Goal: Find specific page/section: Locate a particular part of the current website

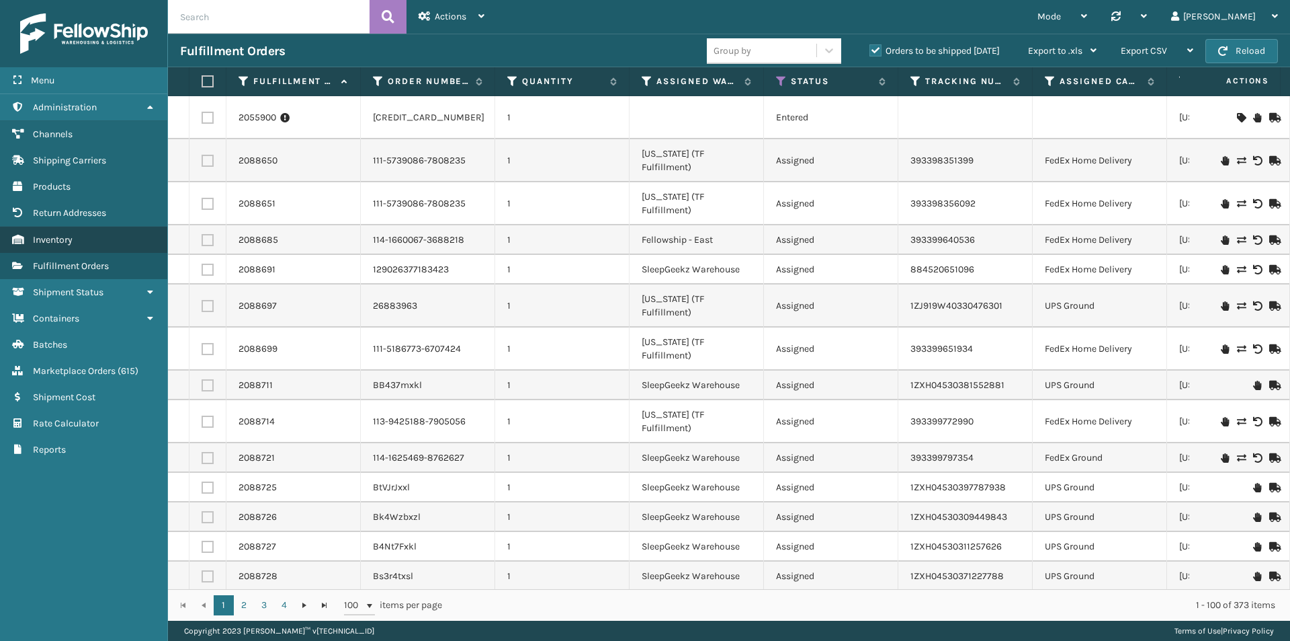
click at [55, 241] on span "Inventory" at bounding box center [53, 239] width 40 height 11
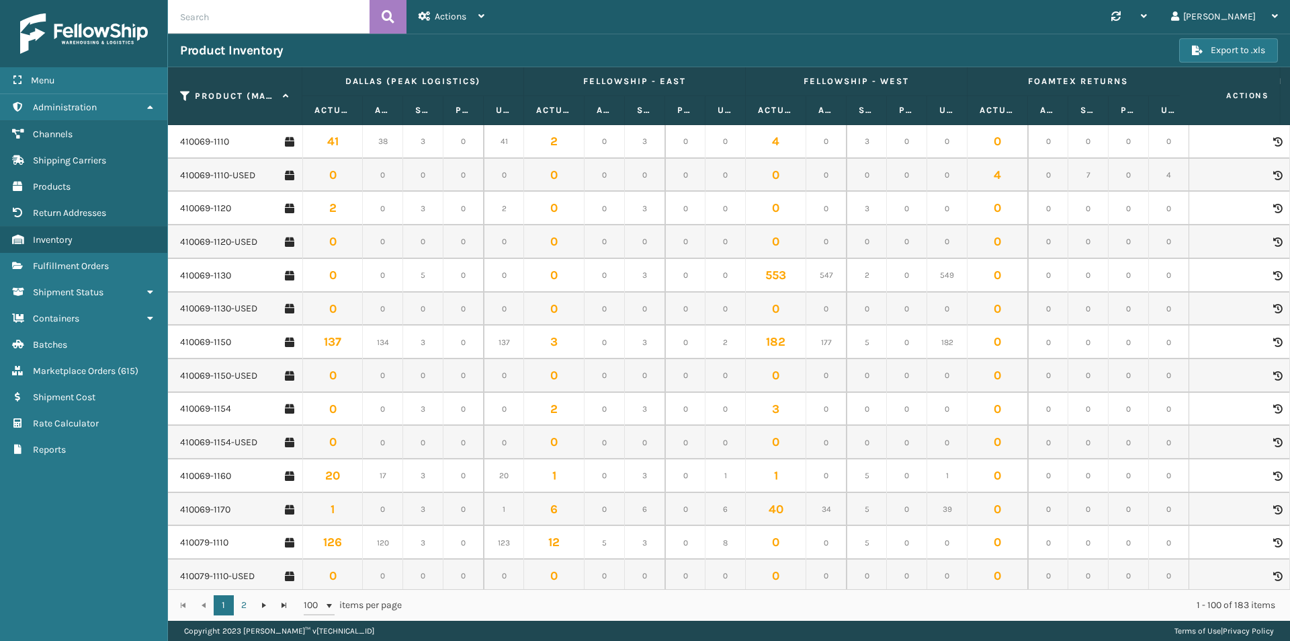
click at [225, 16] on input "text" at bounding box center [269, 17] width 202 height 34
paste input "410167-1150"
type input "410167-1150"
click at [386, 15] on icon at bounding box center [388, 17] width 13 height 20
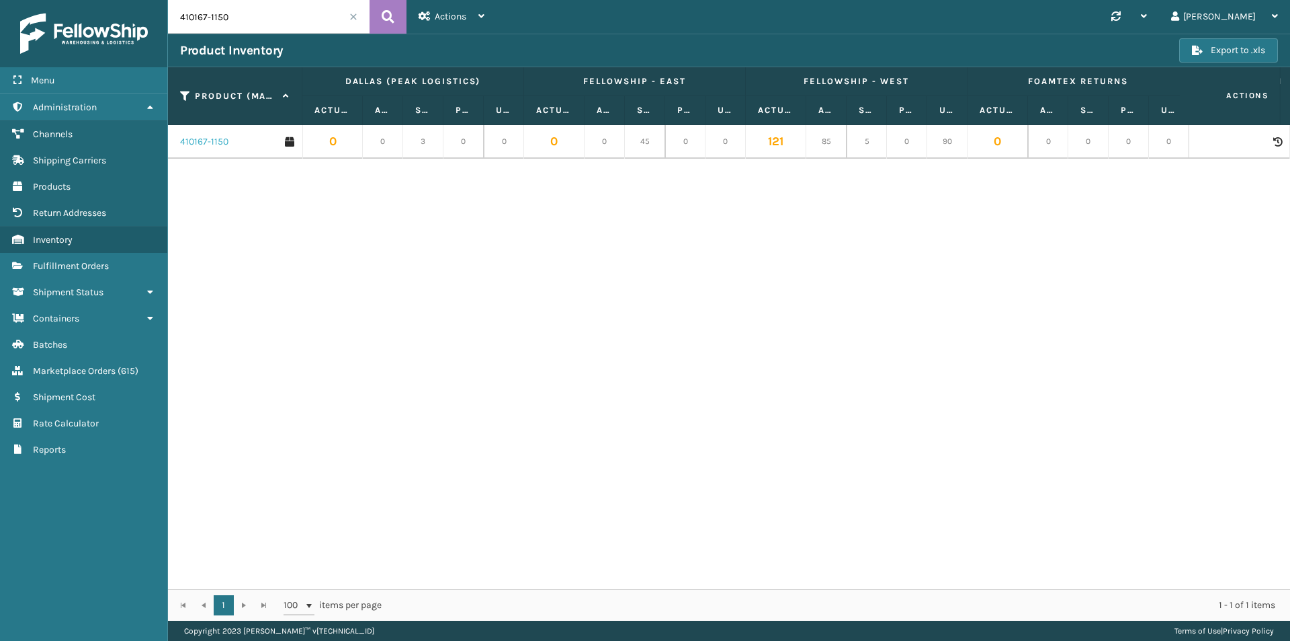
click at [205, 148] on link "410167-1150" at bounding box center [204, 141] width 48 height 13
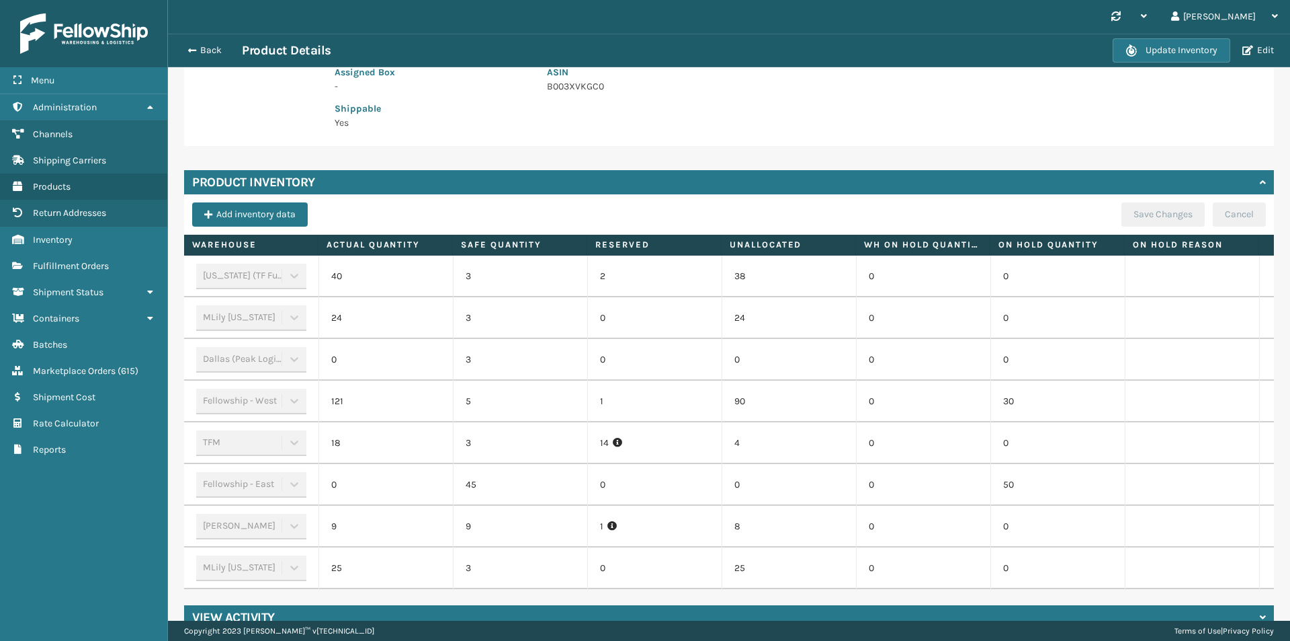
scroll to position [323, 0]
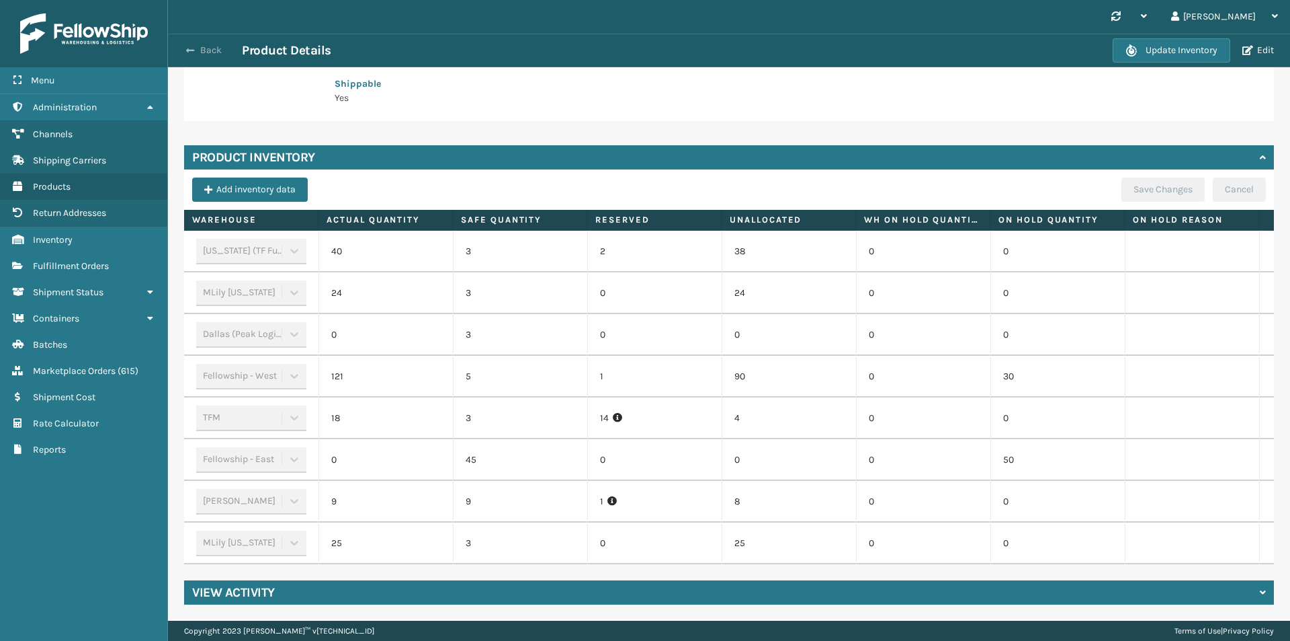
click at [204, 48] on button "Back" at bounding box center [211, 50] width 62 height 12
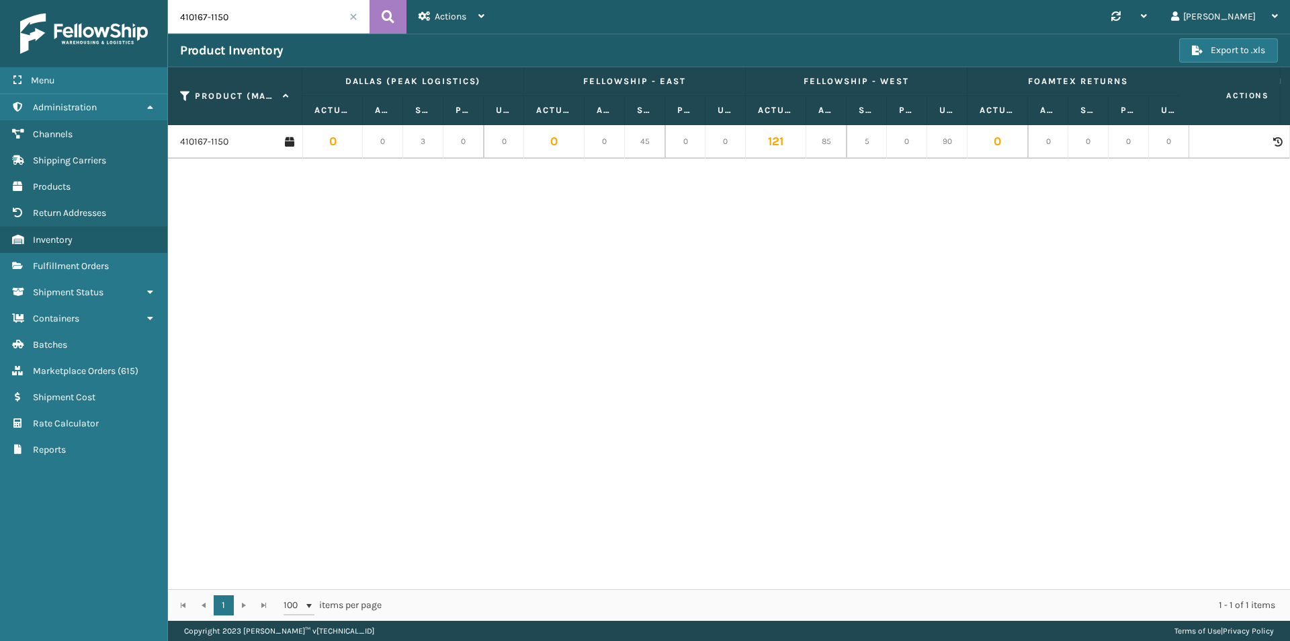
drag, startPoint x: 253, startPoint y: 19, endPoint x: 149, endPoint y: 19, distance: 104.9
click at [149, 0] on div "Menu Administration Channels Shipping Carriers Products Return Addresses Invent…" at bounding box center [645, 0] width 1290 height 0
paste input "06"
type input "410106-1150"
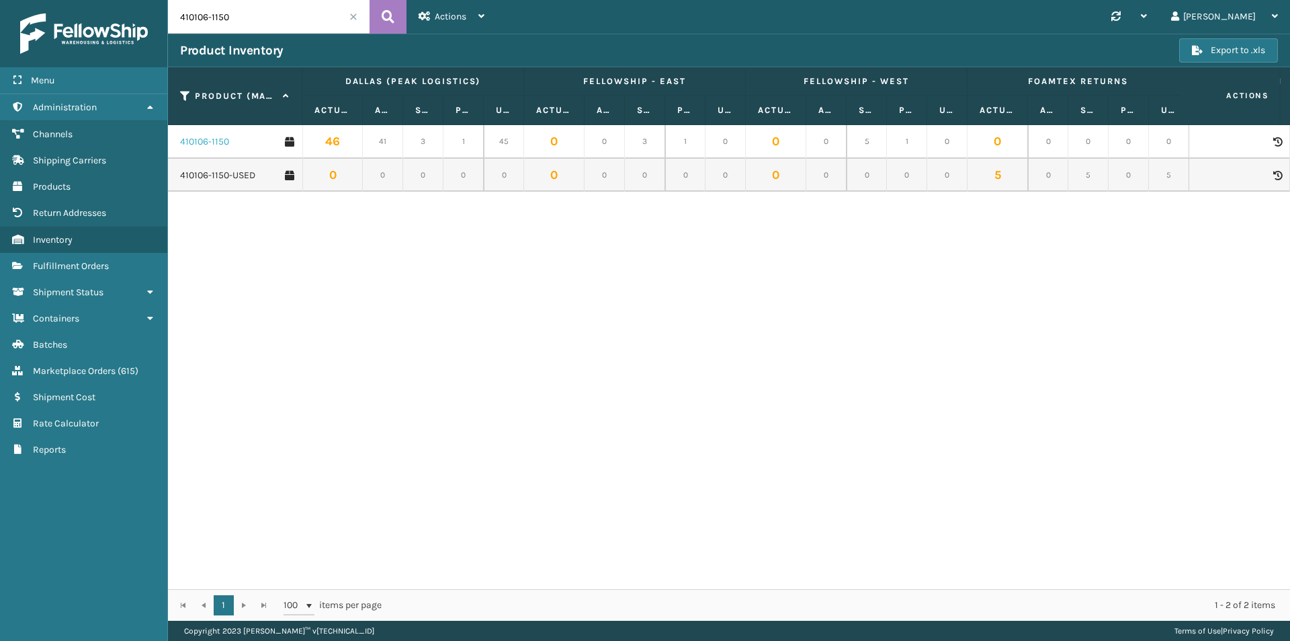
click at [211, 142] on link "410106-1150" at bounding box center [204, 141] width 49 height 13
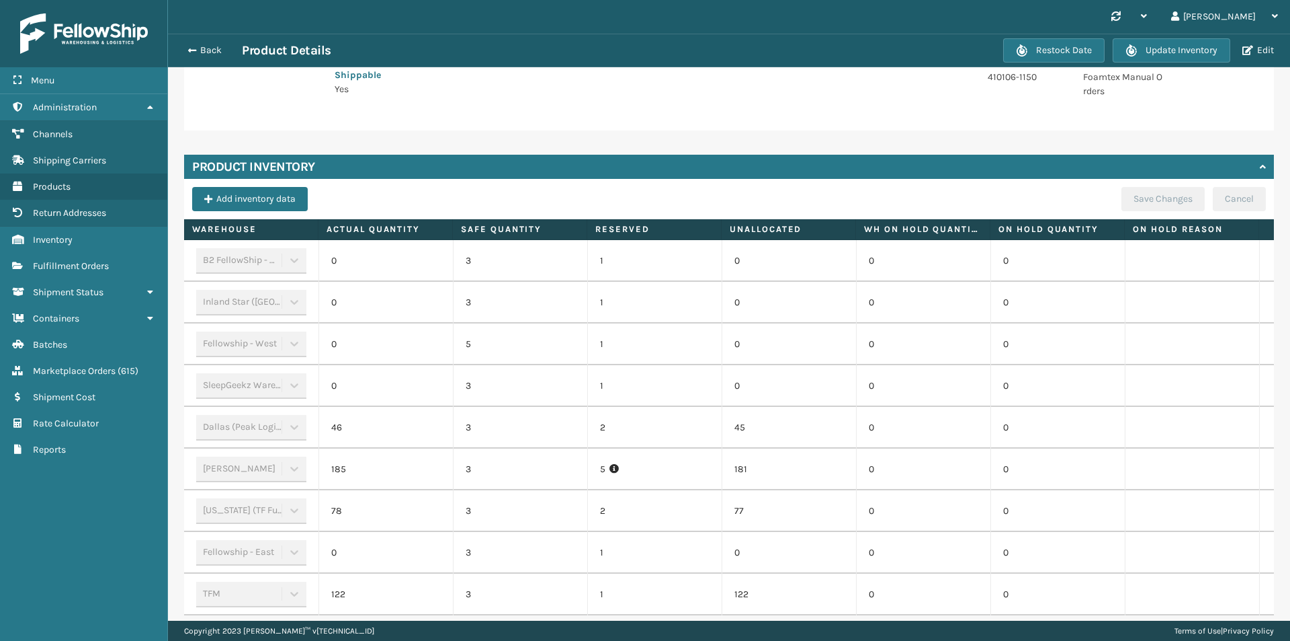
scroll to position [336, 0]
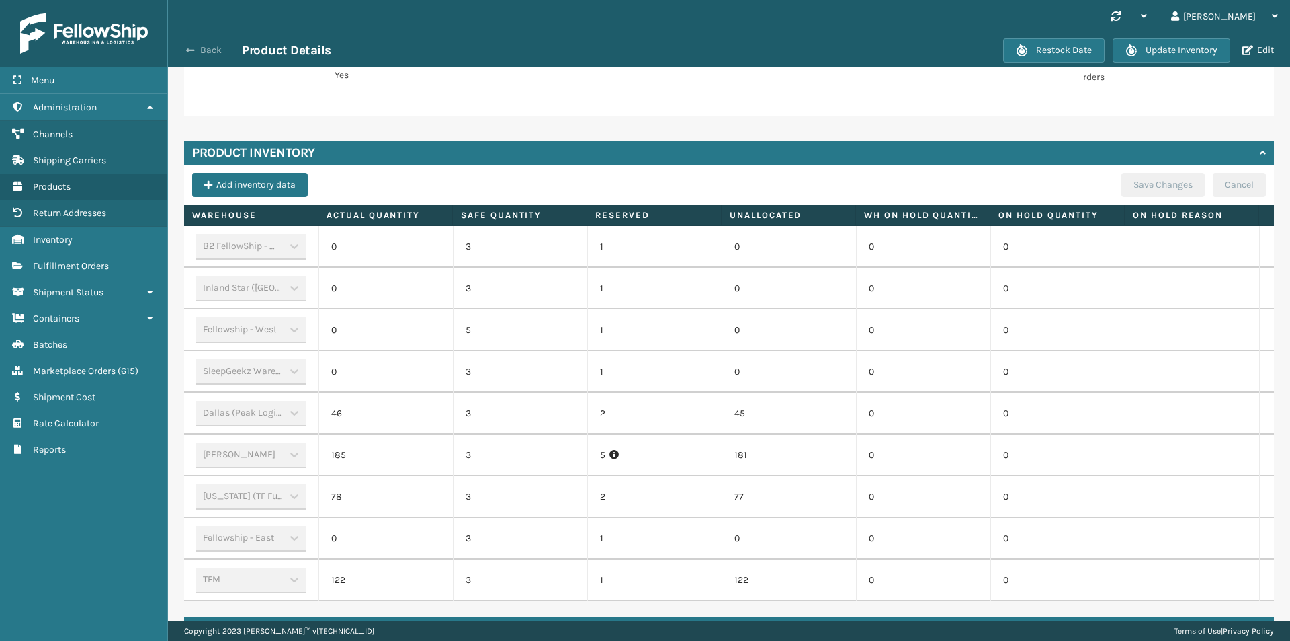
click at [202, 48] on button "Back" at bounding box center [211, 50] width 62 height 12
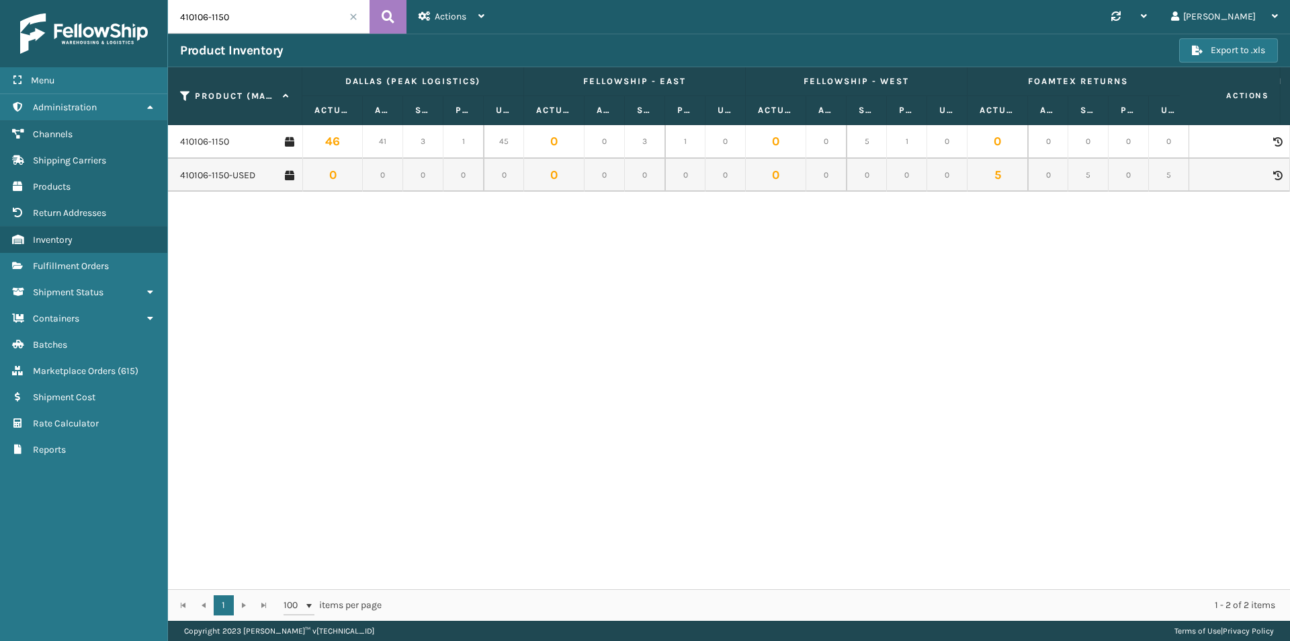
drag, startPoint x: 245, startPoint y: 19, endPoint x: 141, endPoint y: 19, distance: 104.2
click at [141, 0] on div "Menu Administration Channels Shipping Carriers Products Return Addresses Invent…" at bounding box center [645, 0] width 1290 height 0
paste input "069-1154)"
type input "410069-1154"
click at [217, 144] on link "410069-1154" at bounding box center [205, 141] width 51 height 13
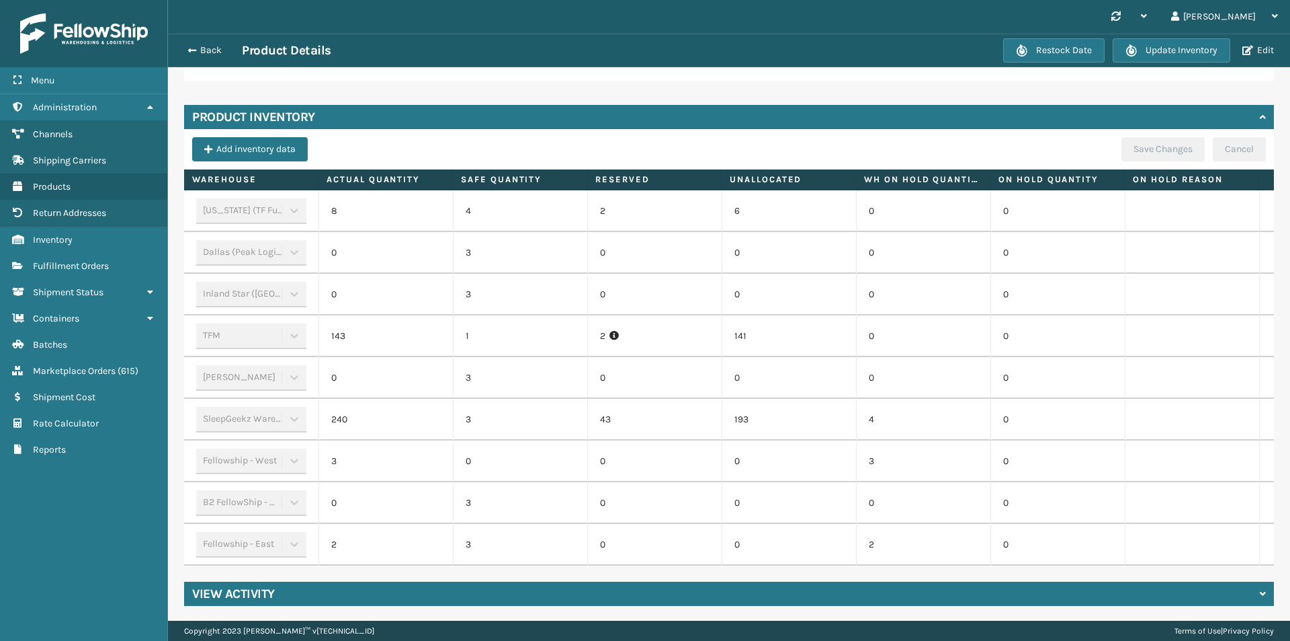
scroll to position [397, 0]
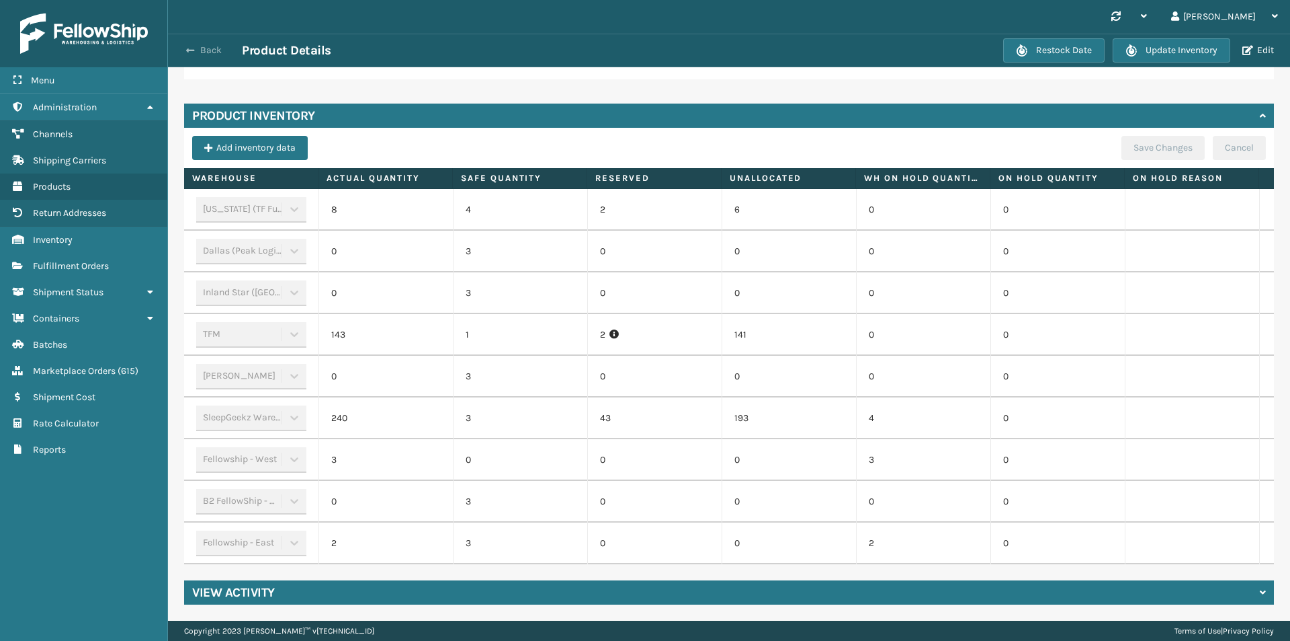
click at [211, 47] on button "Back" at bounding box center [211, 50] width 62 height 12
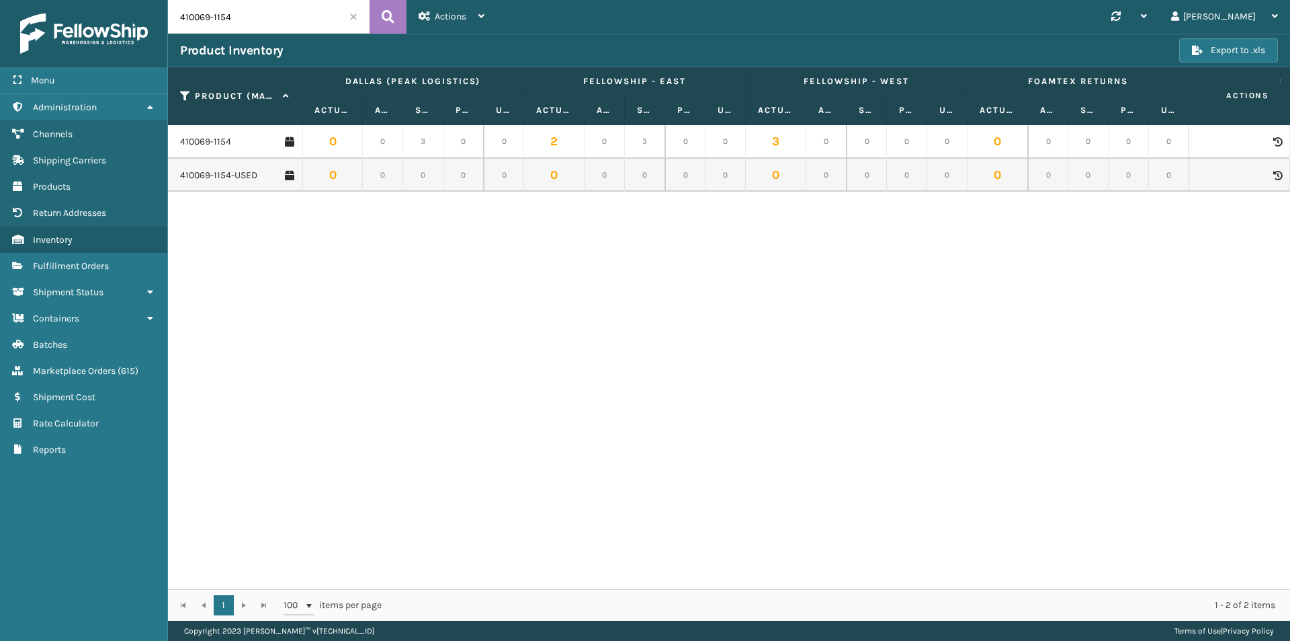
drag, startPoint x: 257, startPoint y: 17, endPoint x: 147, endPoint y: 20, distance: 110.3
click at [147, 0] on div "Menu Administration Channels Shipping Carriers Products Return Addresses Invent…" at bounding box center [645, 0] width 1290 height 0
paste input "107-1130"
type input "410107-1130"
click at [391, 15] on icon at bounding box center [388, 17] width 13 height 20
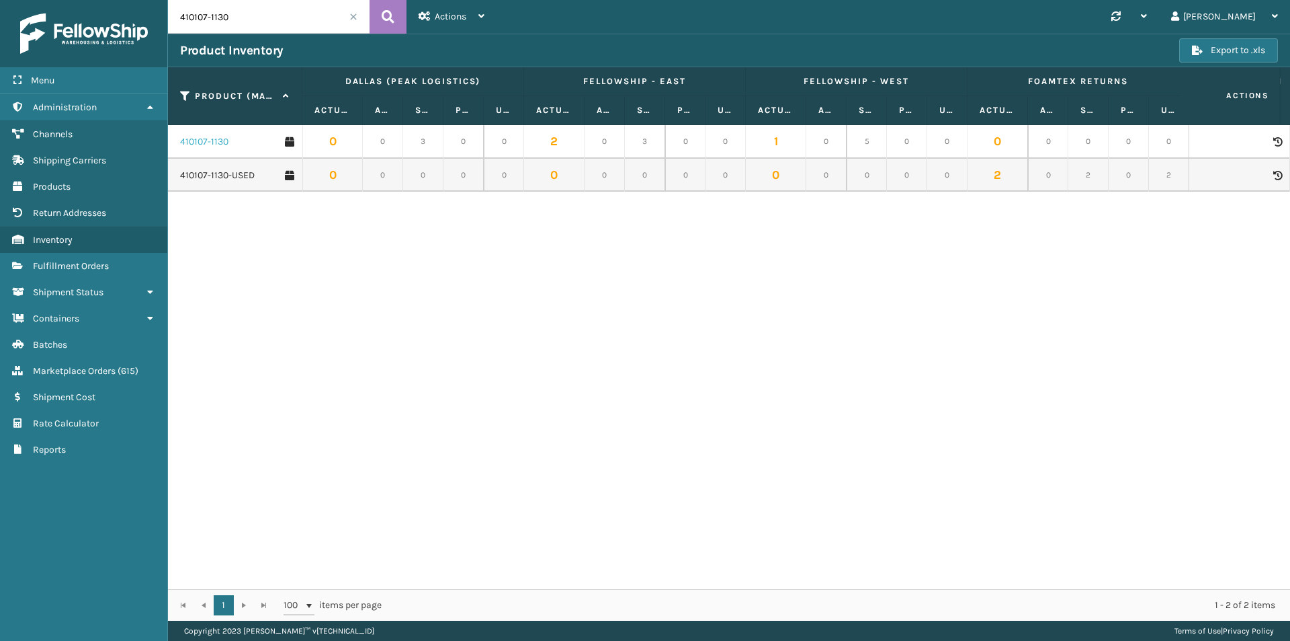
click at [216, 140] on link "410107-1130" at bounding box center [204, 141] width 48 height 13
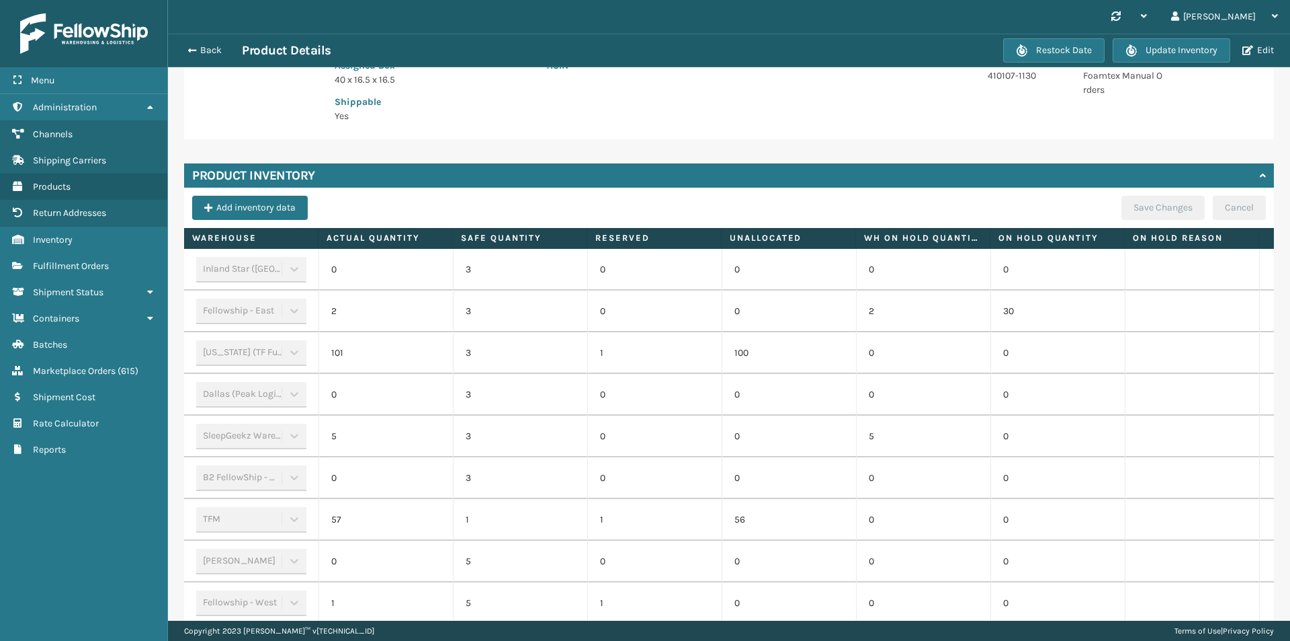
scroll to position [336, 0]
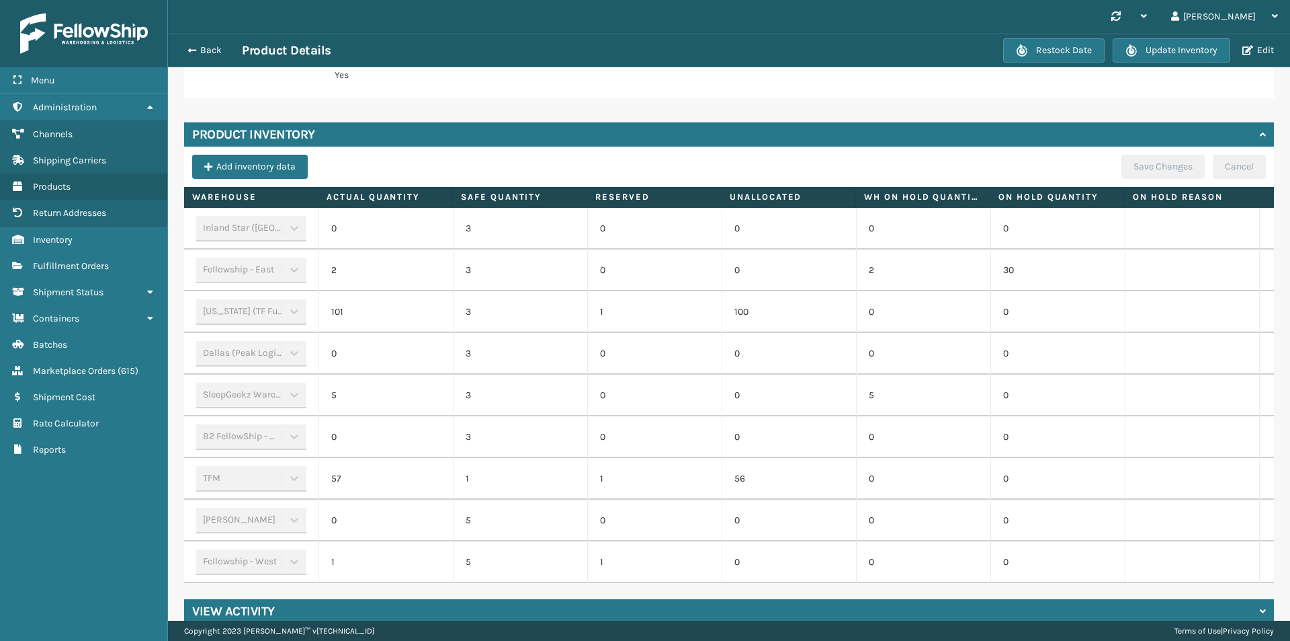
click at [210, 56] on div "Back Product Details" at bounding box center [591, 50] width 823 height 16
click at [210, 50] on button "Back" at bounding box center [211, 50] width 62 height 12
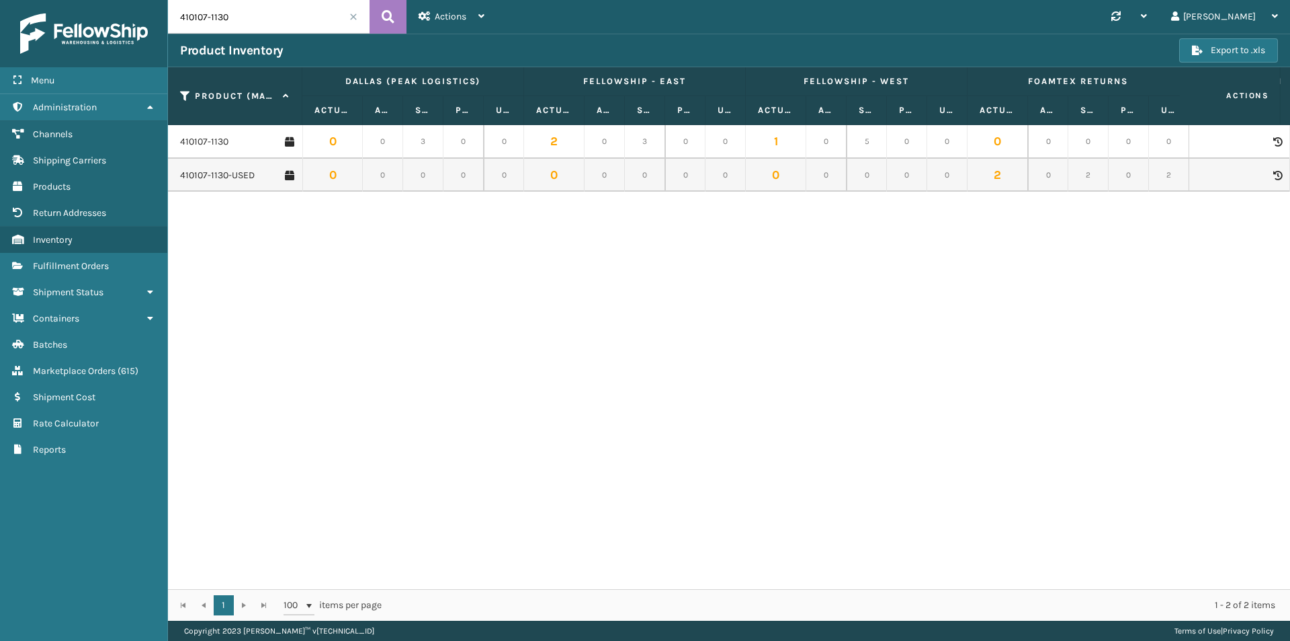
drag, startPoint x: 263, startPoint y: 11, endPoint x: 132, endPoint y: 24, distance: 131.7
click at [132, 0] on div "Menu Administration Channels Shipping Carriers Products Return Addresses Invent…" at bounding box center [645, 0] width 1290 height 0
paste input "6-111"
type input "410106-1110"
click at [213, 138] on link "410106-1110" at bounding box center [203, 141] width 47 height 13
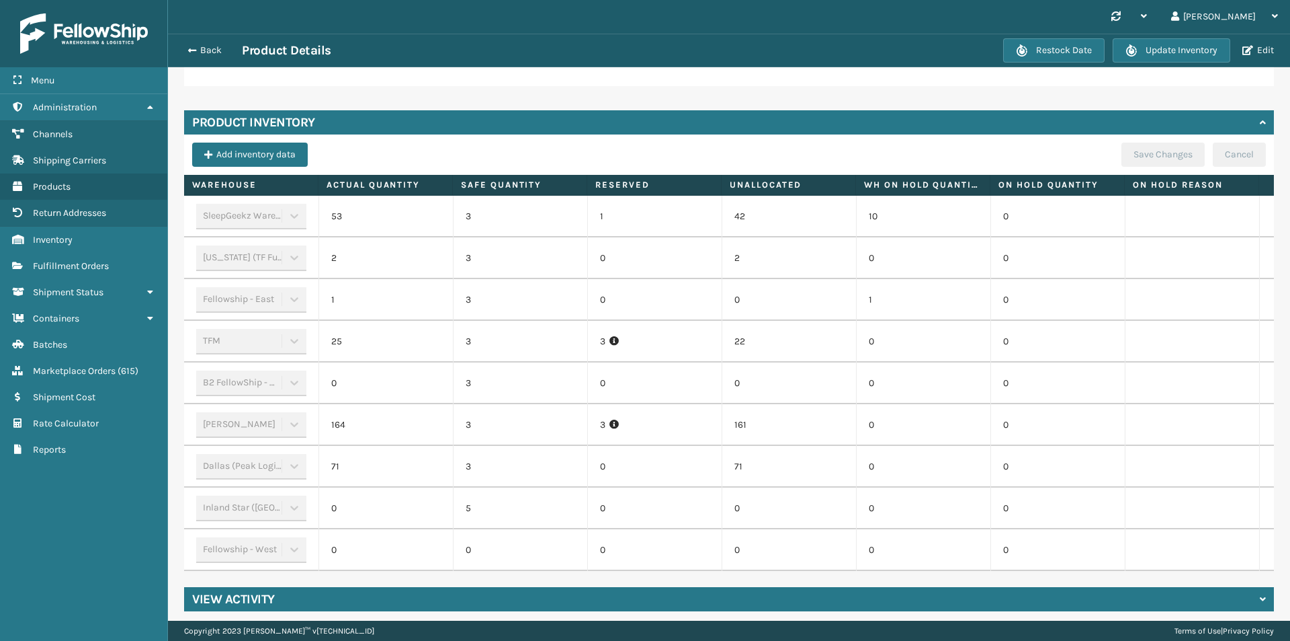
scroll to position [383, 0]
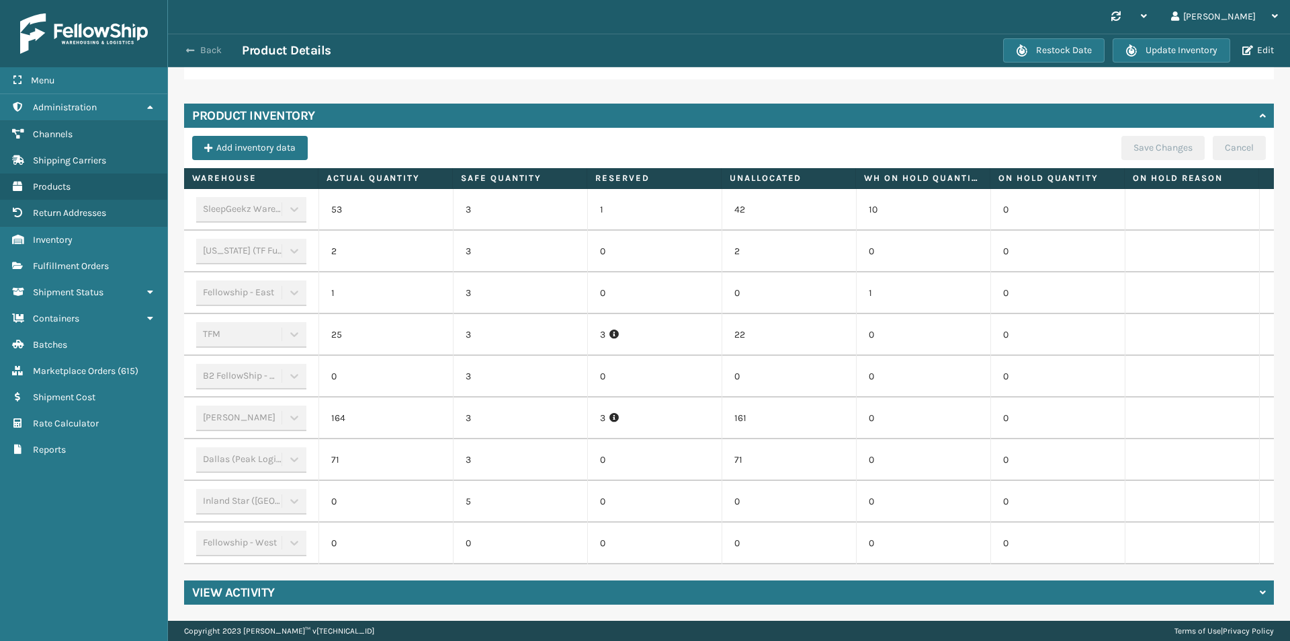
click at [212, 51] on button "Back" at bounding box center [211, 50] width 62 height 12
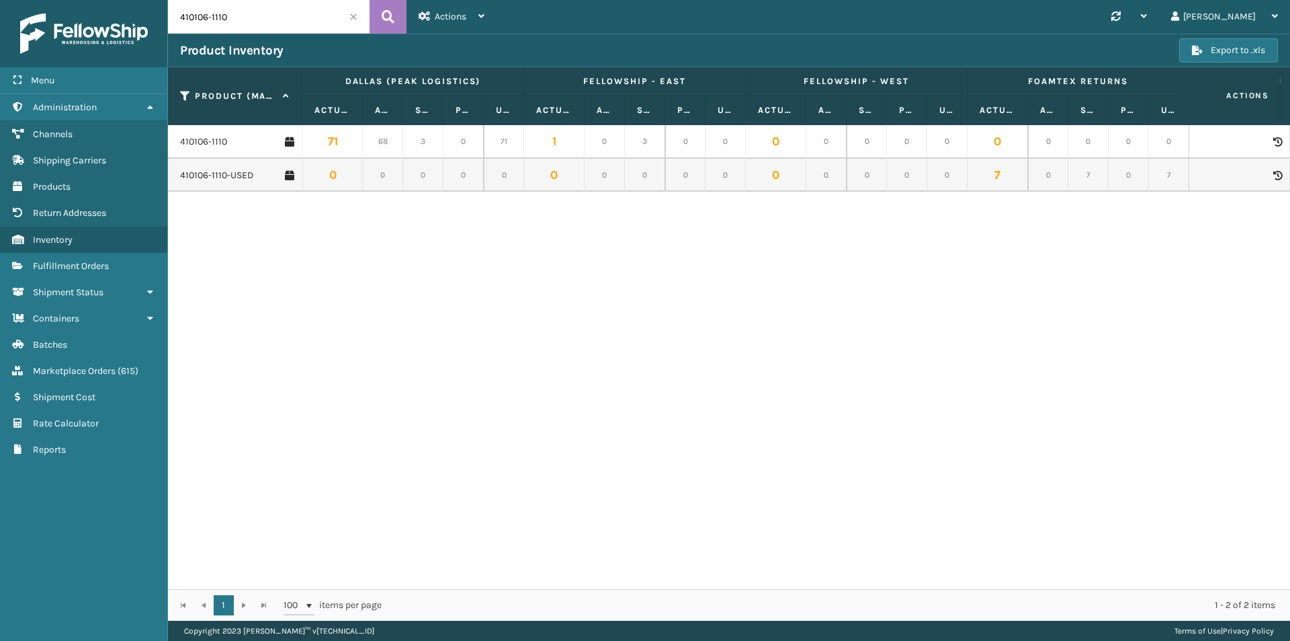
drag, startPoint x: 247, startPoint y: 13, endPoint x: 163, endPoint y: 14, distance: 84.0
click at [163, 0] on div "Menu Administration Channels Shipping Carriers Products Return Addresses Invent…" at bounding box center [645, 0] width 1290 height 0
paste input "7-112"
type input "410107-1120"
click at [391, 17] on icon at bounding box center [388, 17] width 13 height 20
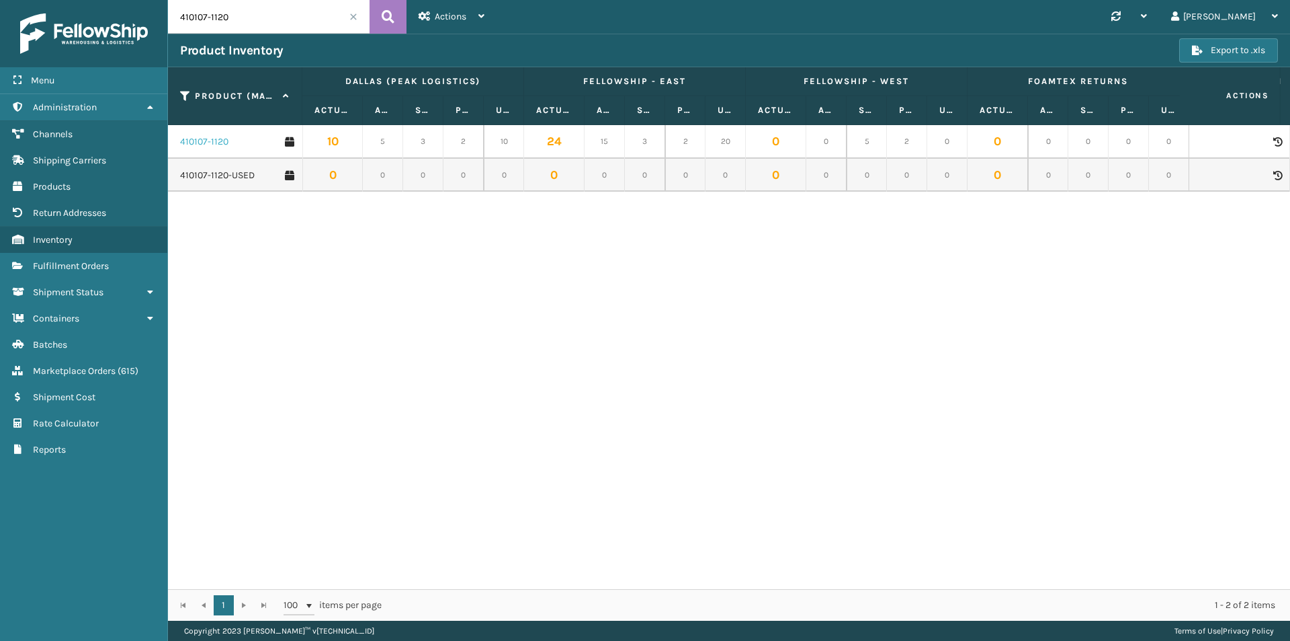
click at [212, 142] on link "410107-1120" at bounding box center [204, 141] width 48 height 13
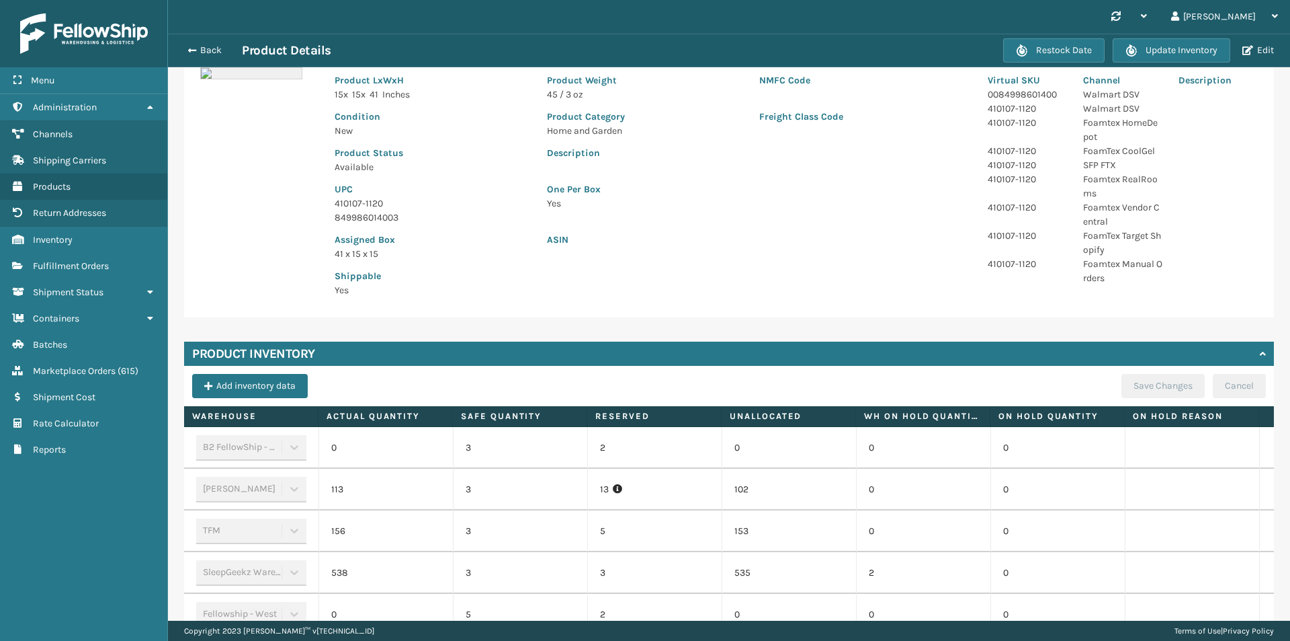
scroll to position [336, 0]
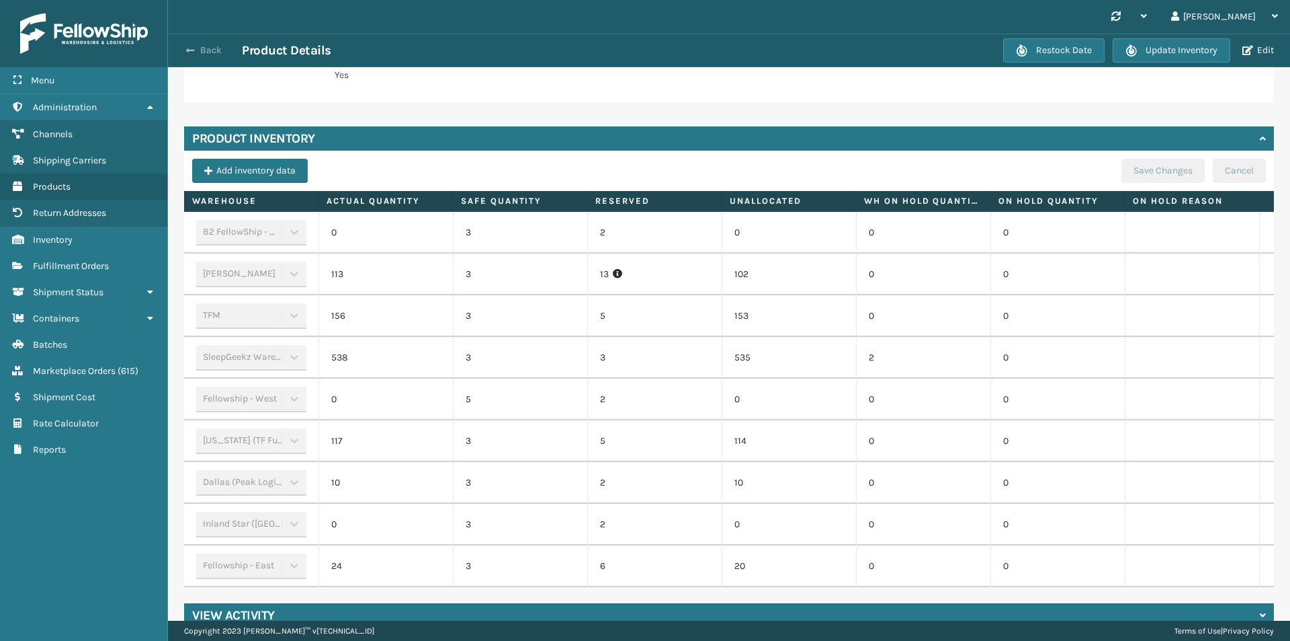
click at [200, 48] on button "Back" at bounding box center [211, 50] width 62 height 12
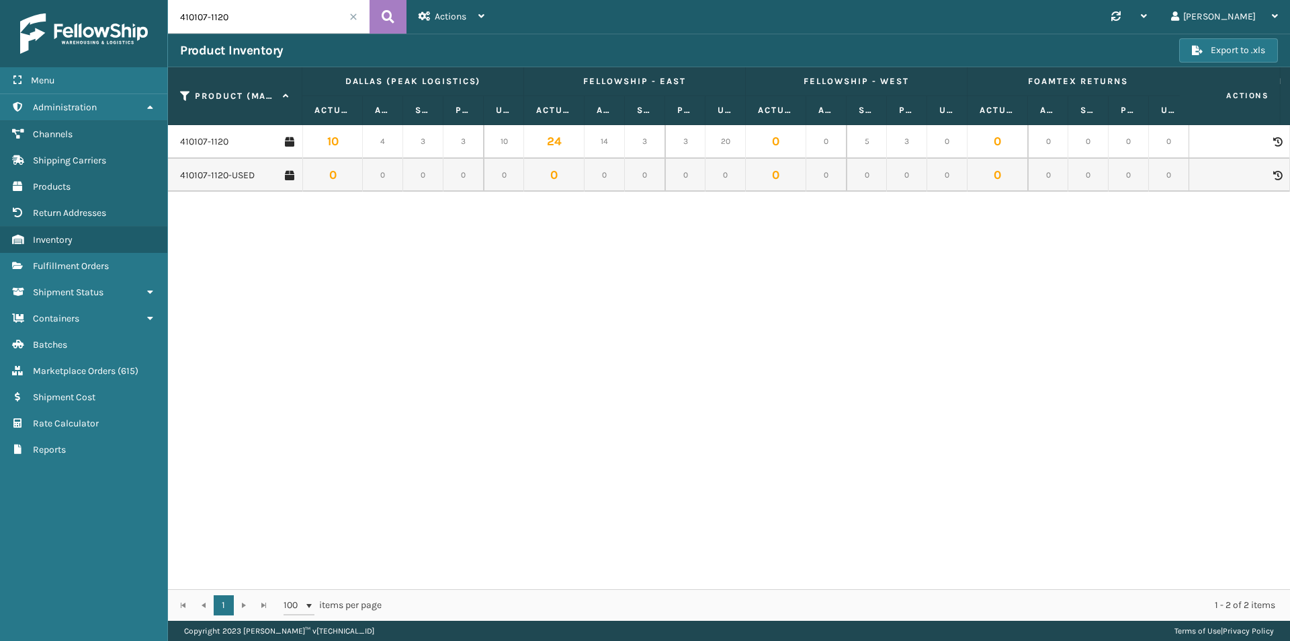
drag, startPoint x: 212, startPoint y: 17, endPoint x: 155, endPoint y: 16, distance: 57.1
click at [155, 0] on div "Menu Administration Channels Shipping Carriers Products Return Addresses Invent…" at bounding box center [645, 0] width 1290 height 0
paste input "069-111"
type input "410069-1110"
click at [213, 142] on link "410069-1110" at bounding box center [204, 141] width 49 height 13
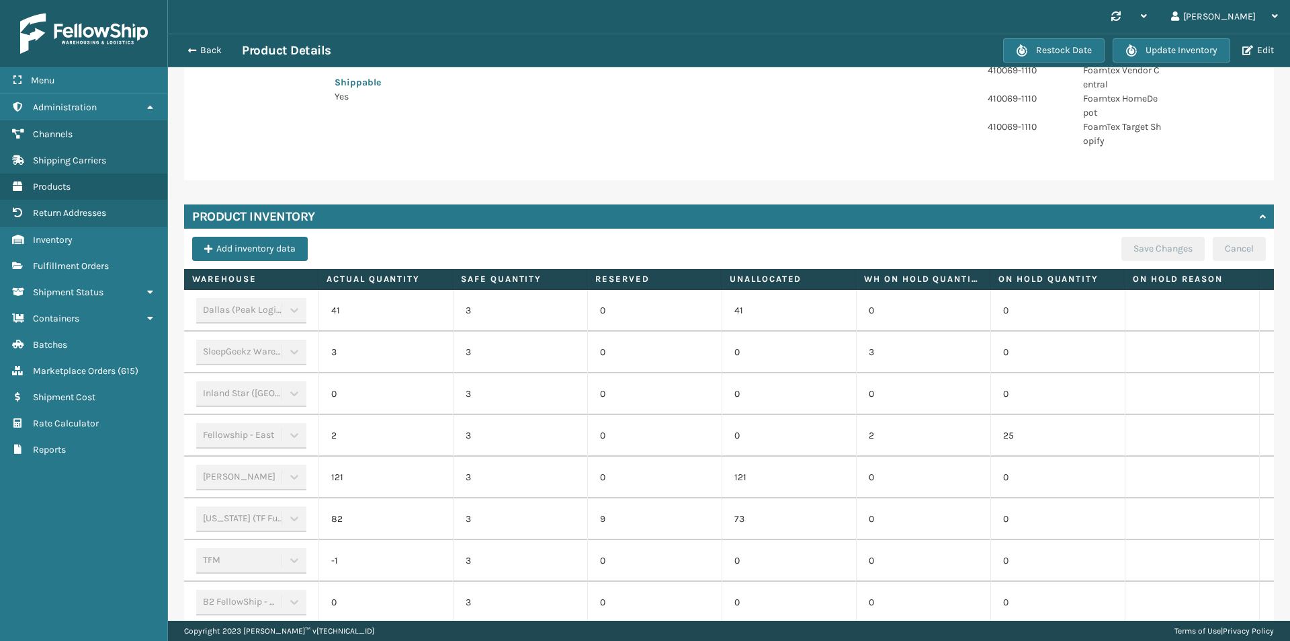
scroll to position [336, 0]
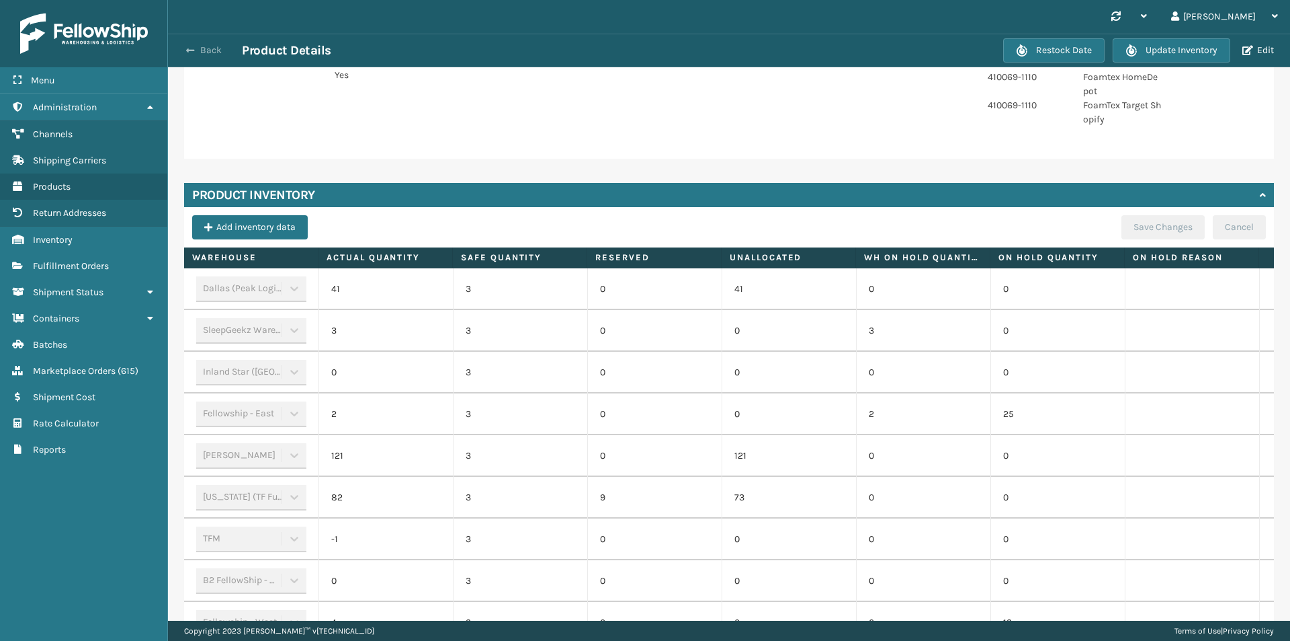
click at [209, 52] on button "Back" at bounding box center [211, 50] width 62 height 12
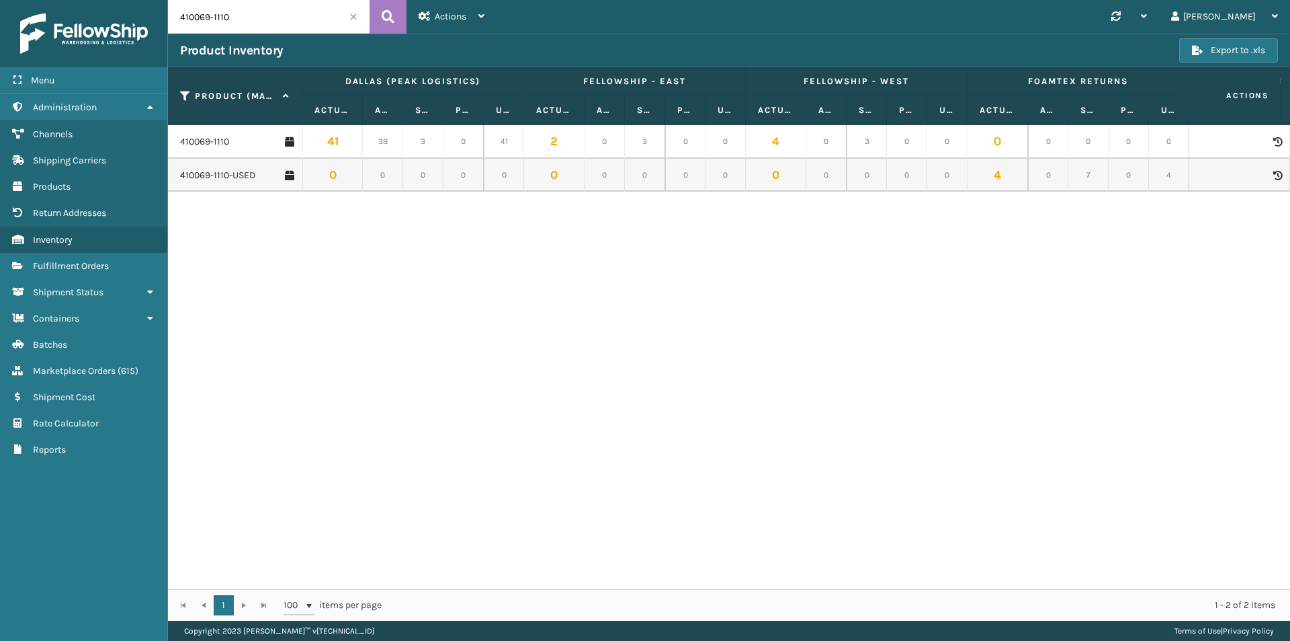
drag, startPoint x: 247, startPoint y: 22, endPoint x: 151, endPoint y: 17, distance: 96.2
click at [151, 0] on div "Menu Administration Channels Shipping Carriers Products Return Addresses Invent…" at bounding box center [645, 0] width 1290 height 0
paste input "7"
type input "410079-1110"
click at [391, 17] on icon at bounding box center [388, 17] width 13 height 20
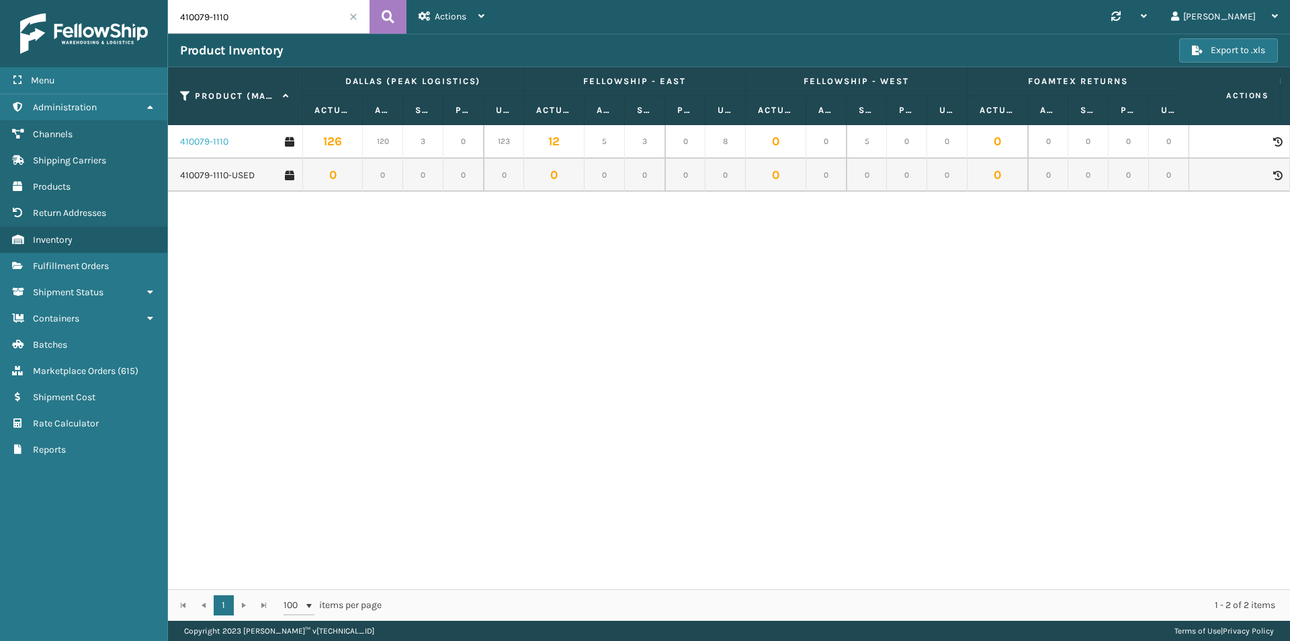
click at [203, 141] on link "410079-1110" at bounding box center [204, 141] width 48 height 13
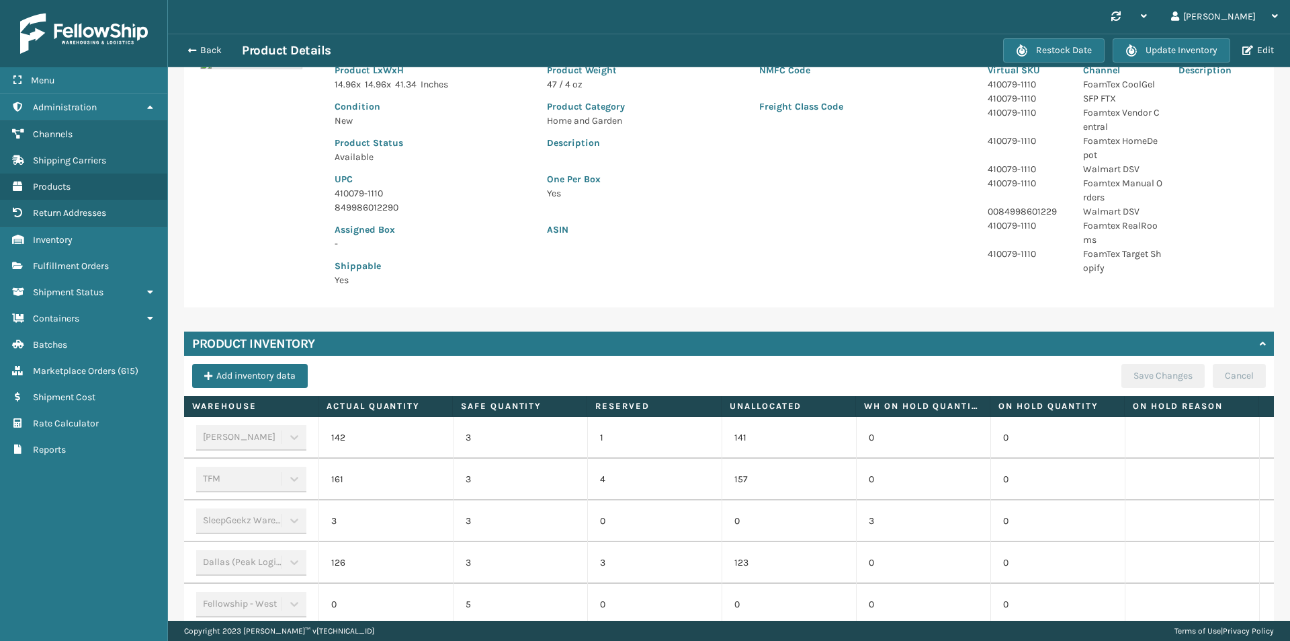
scroll to position [269, 0]
